Goal: Check status: Check status

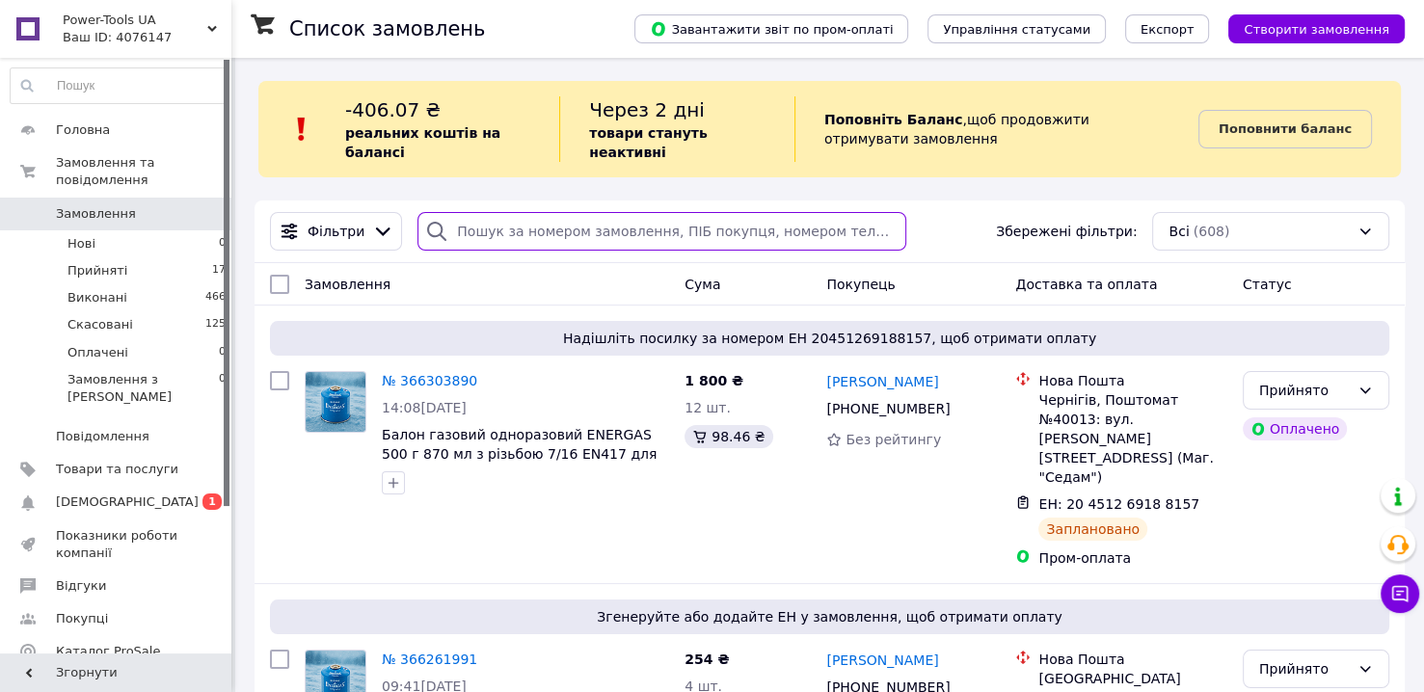
click at [518, 232] on input "search" at bounding box center [662, 231] width 489 height 39
paste input "380682198356"
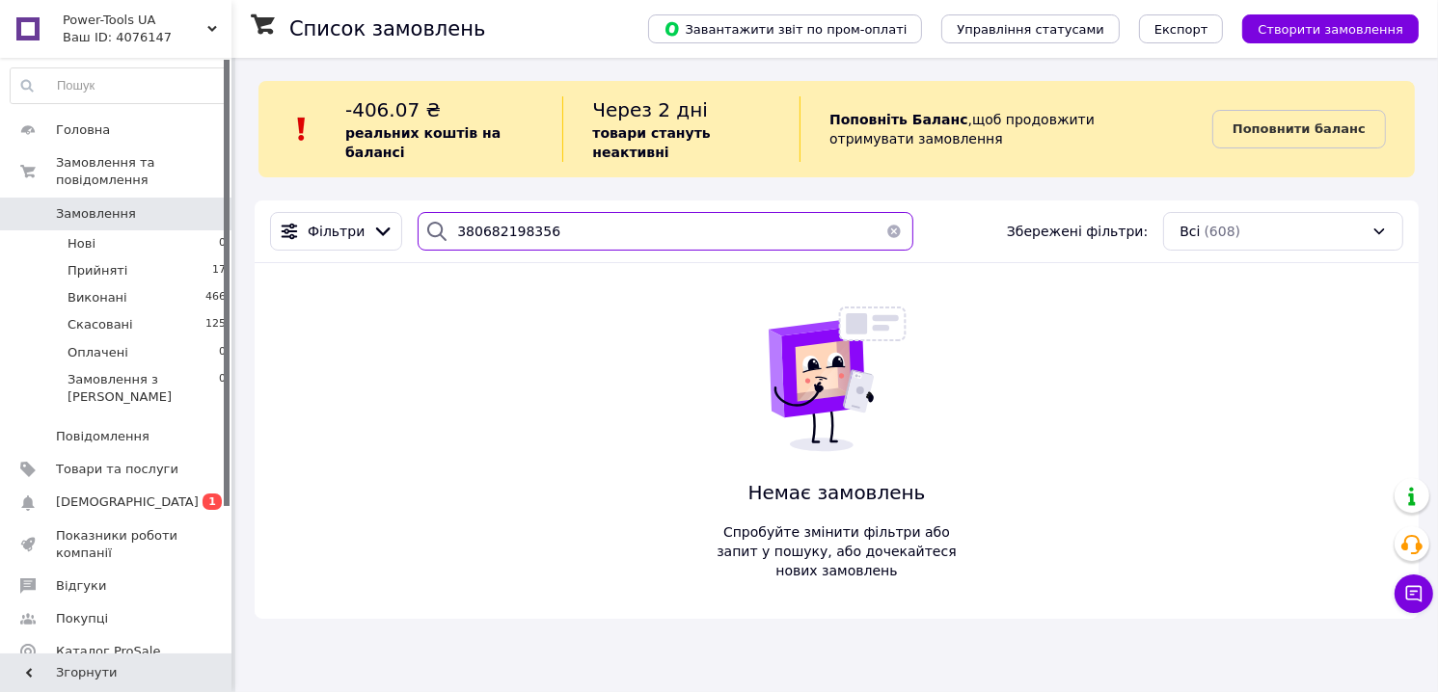
click at [501, 232] on input "380682198356" at bounding box center [665, 231] width 495 height 39
paste input "Жибінкас"
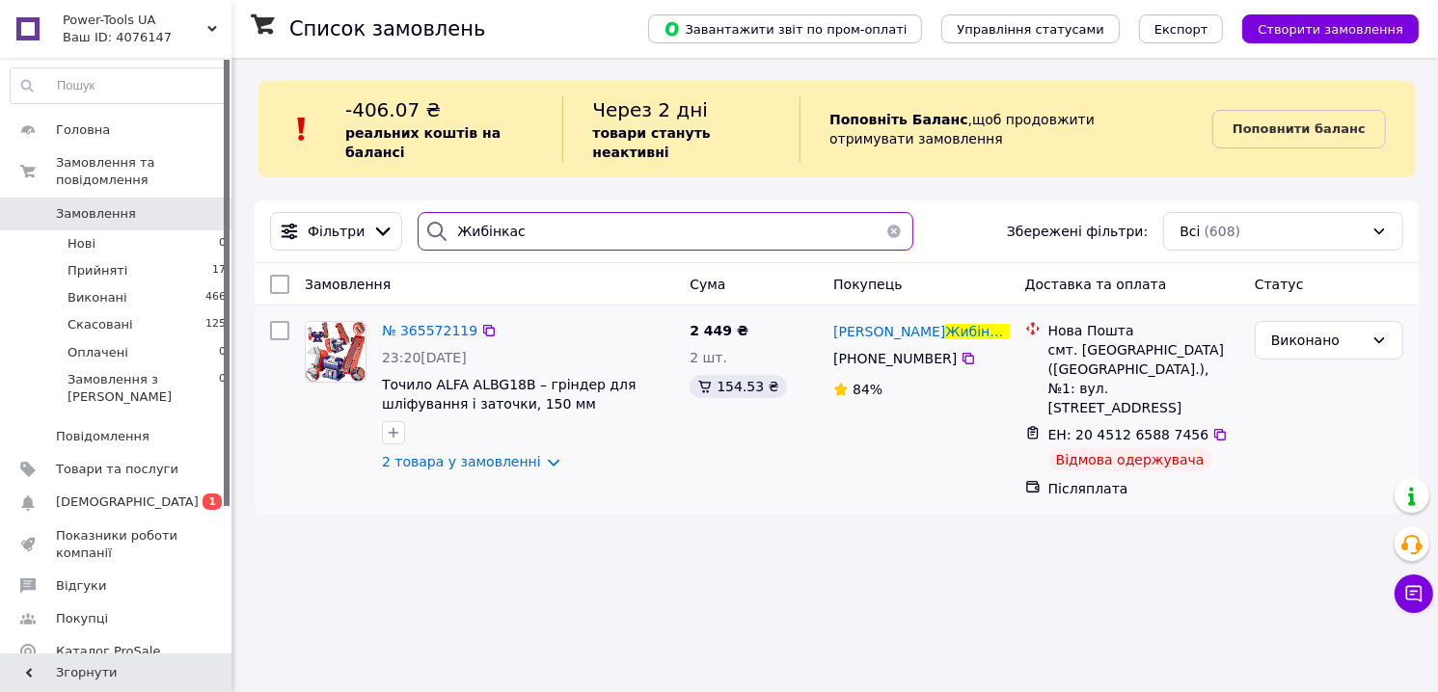
type input "Жибінкас"
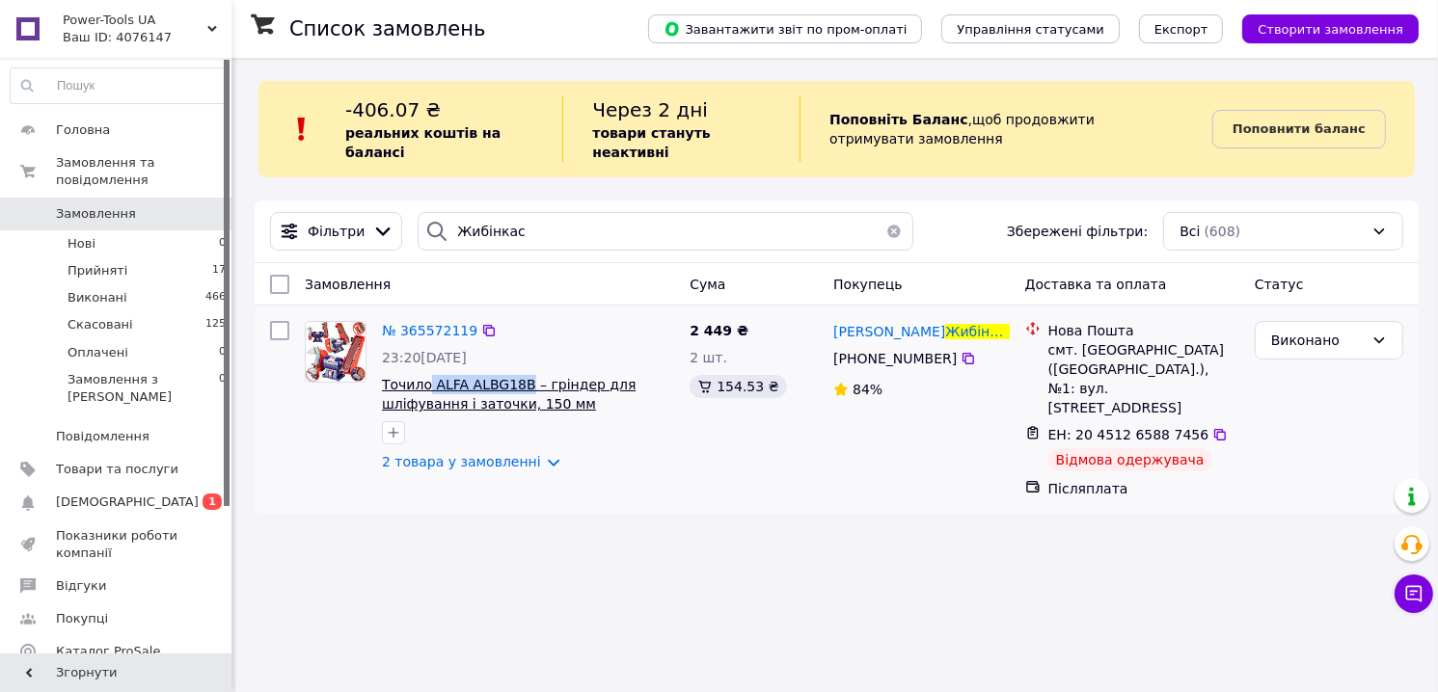
drag, startPoint x: 427, startPoint y: 371, endPoint x: 516, endPoint y: 376, distance: 88.9
click at [516, 376] on div "№ 365572119 23:20[DATE] Точило ALFA ALBG18B – гріндер для шліфування і заточки,…" at bounding box center [528, 396] width 308 height 166
copy span "ALFA ALBG18B"
